Goal: Task Accomplishment & Management: Manage account settings

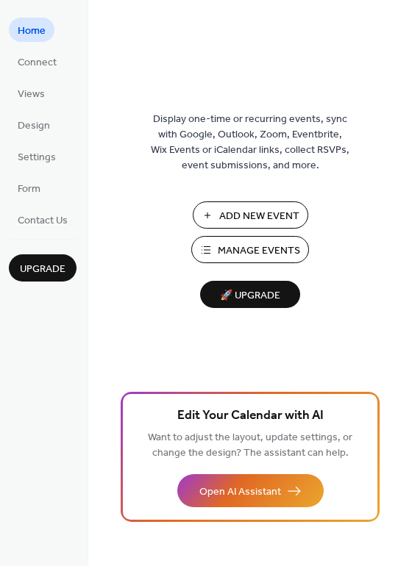
click at [229, 261] on button "Manage Events" at bounding box center [250, 249] width 118 height 27
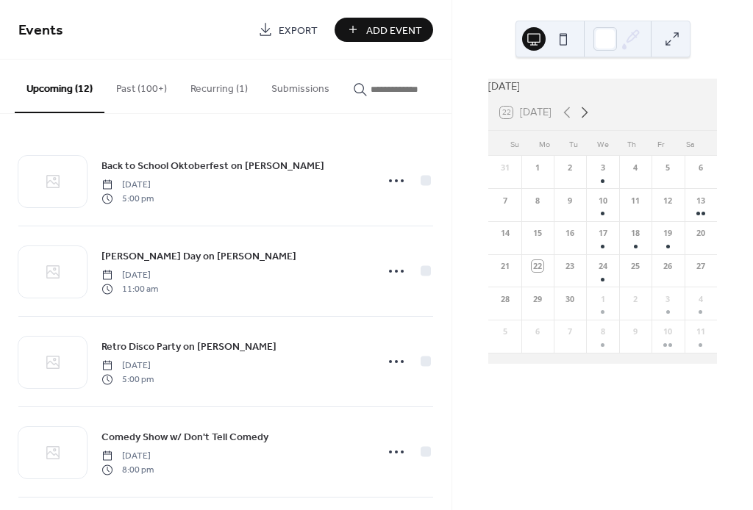
click at [589, 119] on icon at bounding box center [584, 113] width 18 height 18
click at [686, 220] on div "11" at bounding box center [700, 204] width 32 height 33
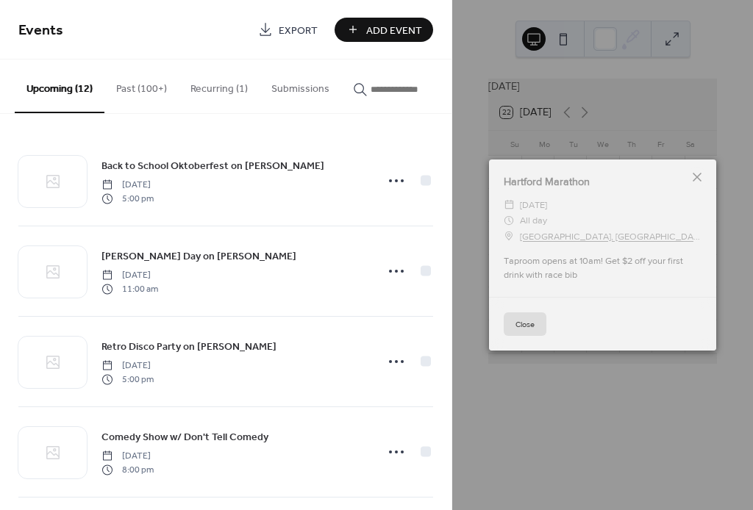
click at [695, 179] on icon at bounding box center [697, 177] width 18 height 18
